Goal: Task Accomplishment & Management: Manage account settings

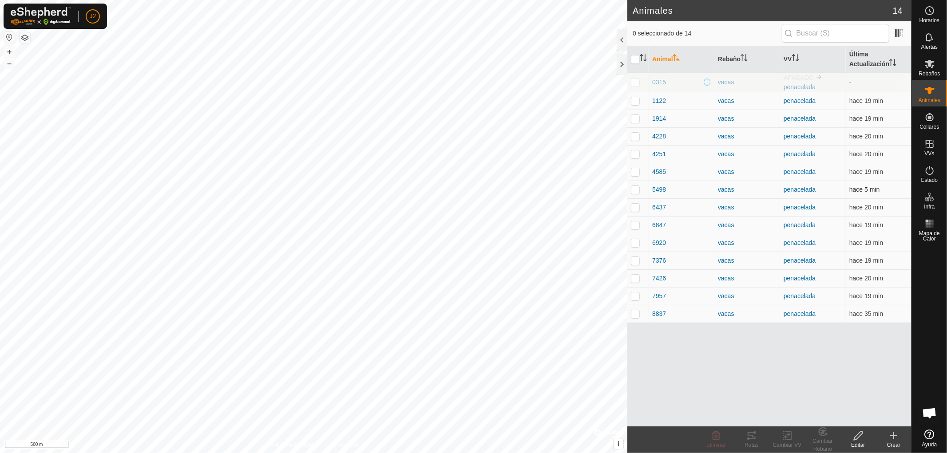
click at [635, 188] on p-checkbox at bounding box center [635, 189] width 9 height 7
click at [752, 438] on icon at bounding box center [751, 436] width 11 height 11
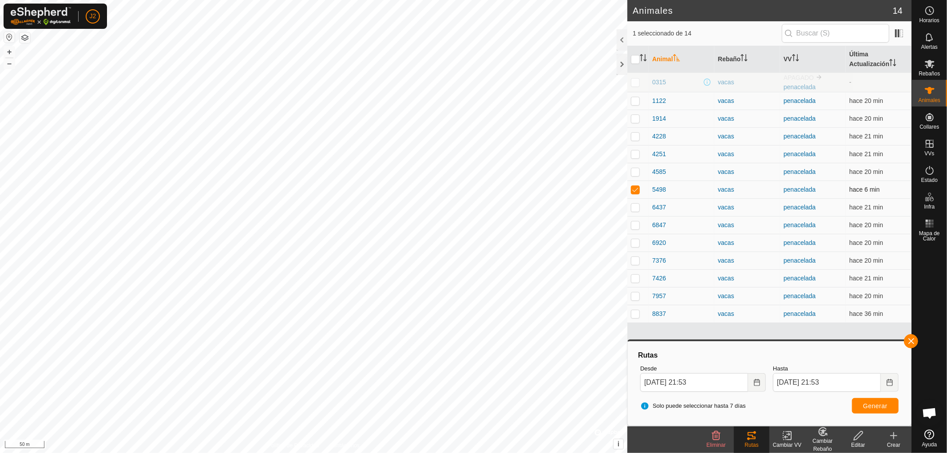
click at [633, 189] on p-checkbox at bounding box center [635, 189] width 9 height 7
checkbox input "false"
click at [914, 339] on button "button" at bounding box center [911, 341] width 14 height 14
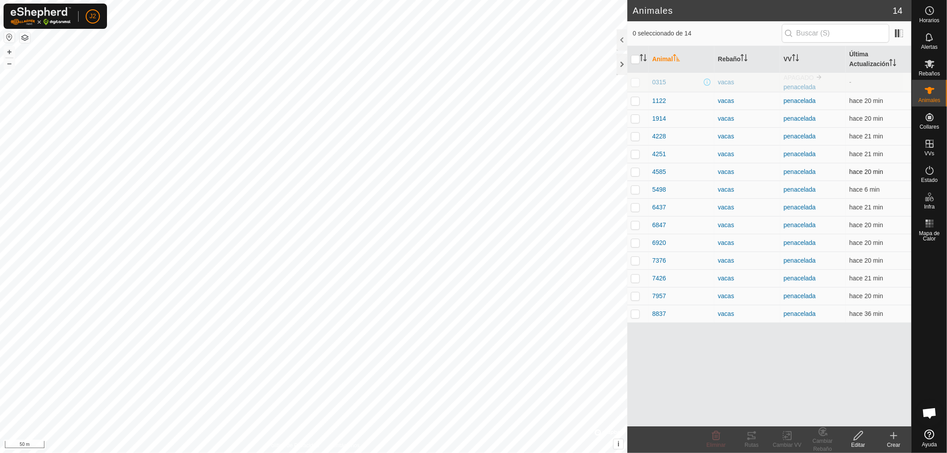
click at [635, 172] on p-checkbox at bounding box center [635, 171] width 9 height 7
click at [751, 440] on icon at bounding box center [751, 436] width 11 height 11
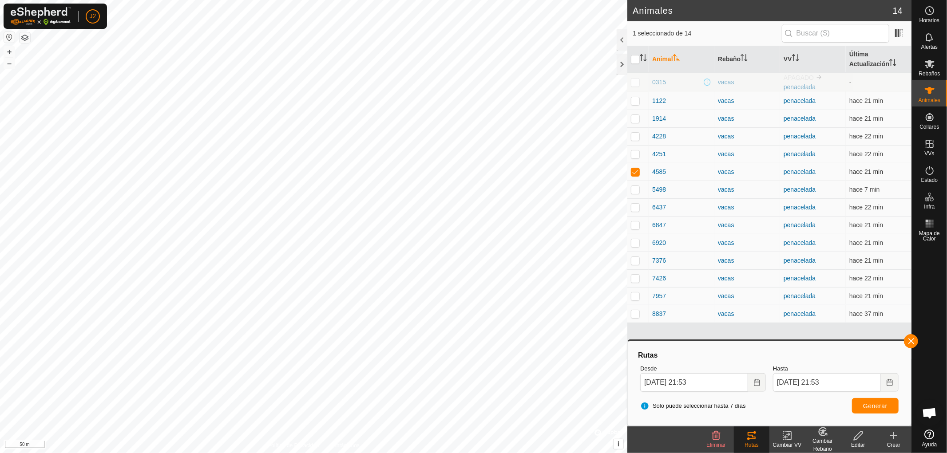
click at [637, 174] on p-checkbox at bounding box center [635, 171] width 9 height 7
checkbox input "false"
click at [912, 340] on button "button" at bounding box center [911, 341] width 14 height 14
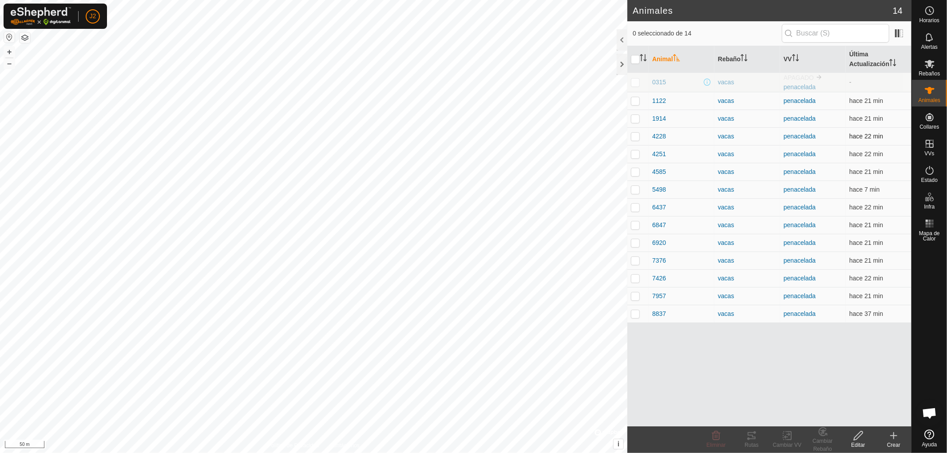
click at [634, 138] on p-checkbox at bounding box center [635, 136] width 9 height 7
click at [749, 439] on icon at bounding box center [752, 435] width 8 height 7
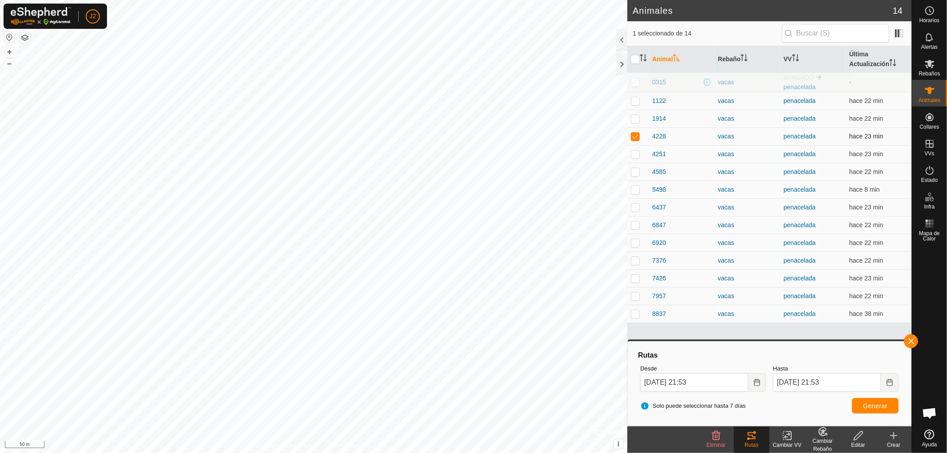
click at [637, 135] on p-checkbox at bounding box center [635, 136] width 9 height 7
checkbox input "false"
click at [909, 340] on button "button" at bounding box center [911, 341] width 14 height 14
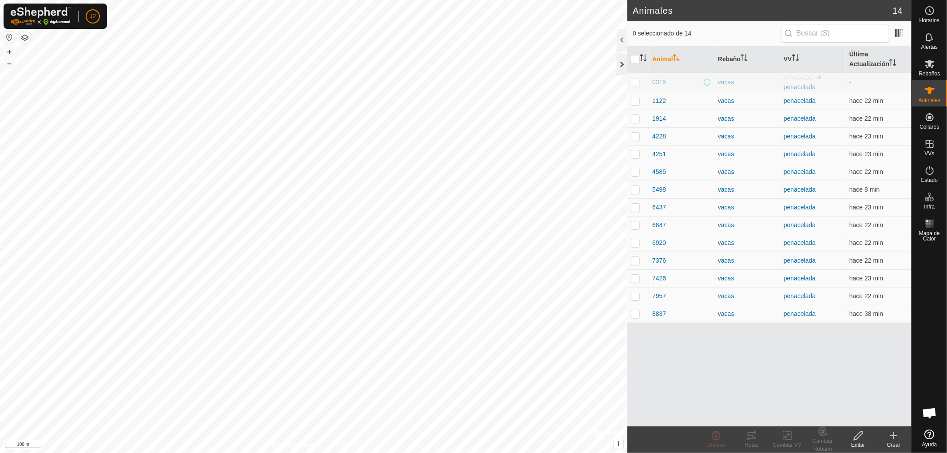
click at [622, 63] on div at bounding box center [622, 64] width 11 height 21
click at [623, 63] on div at bounding box center [622, 64] width 11 height 21
